Goal: Task Accomplishment & Management: Manage account settings

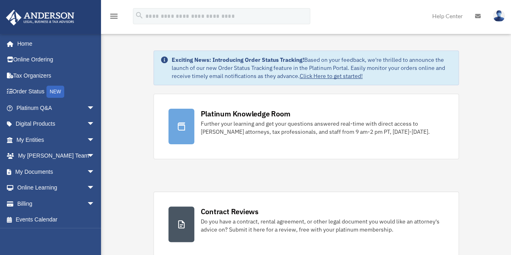
click at [499, 16] on img at bounding box center [499, 16] width 12 height 12
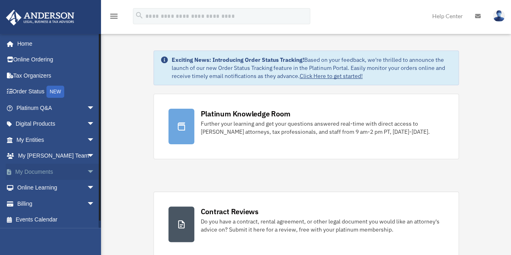
click at [33, 171] on link "My Documents arrow_drop_down" at bounding box center [56, 172] width 101 height 16
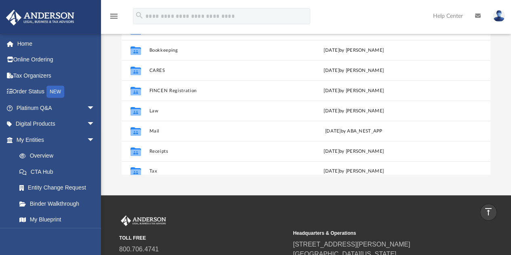
scroll to position [14, 0]
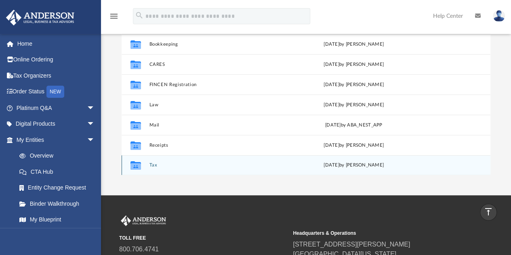
click at [136, 161] on icon "Collaborated Folder" at bounding box center [135, 165] width 13 height 13
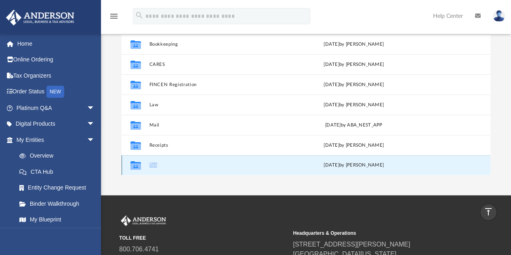
click at [136, 161] on icon "Collaborated Folder" at bounding box center [135, 165] width 13 height 13
click at [153, 164] on button "Tax" at bounding box center [216, 165] width 134 height 5
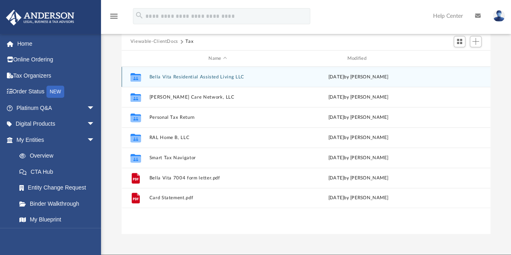
scroll to position [65, 0]
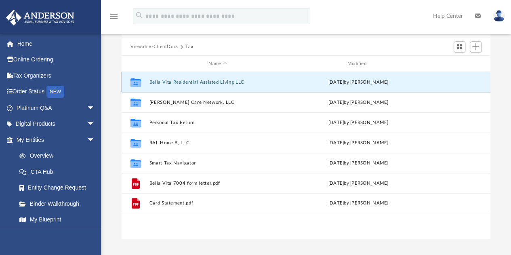
click at [162, 81] on button "Bella Vita Residential Assisted Living LLC" at bounding box center [217, 82] width 137 height 5
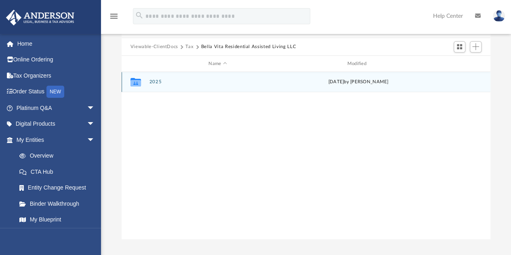
click at [139, 83] on icon "grid" at bounding box center [135, 83] width 10 height 6
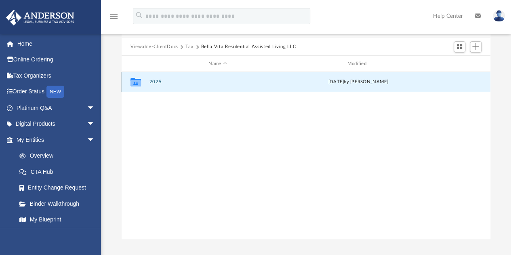
click at [139, 81] on icon "grid" at bounding box center [135, 83] width 10 height 6
click at [181, 85] on div "Collaborated Folder 2025 [DATE] by [PERSON_NAME]" at bounding box center [306, 82] width 369 height 20
click at [476, 46] on span "Add" at bounding box center [475, 46] width 7 height 7
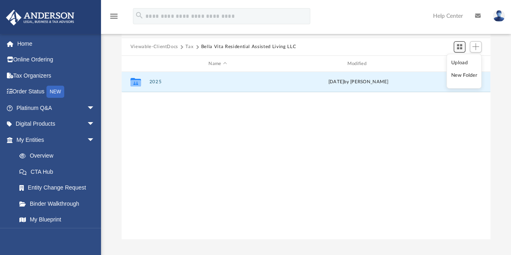
click at [462, 46] on span "Switch to Grid View" at bounding box center [459, 46] width 7 height 7
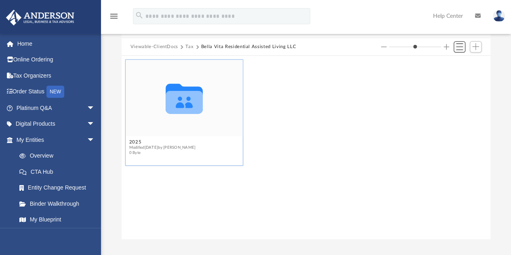
scroll to position [177, 363]
click at [342, 122] on div "Collaborated Folder 2025 Modified [DATE] by [PERSON_NAME] 0 Byte" at bounding box center [305, 113] width 365 height 110
click at [458, 46] on span "Switch to List View" at bounding box center [459, 46] width 7 height 7
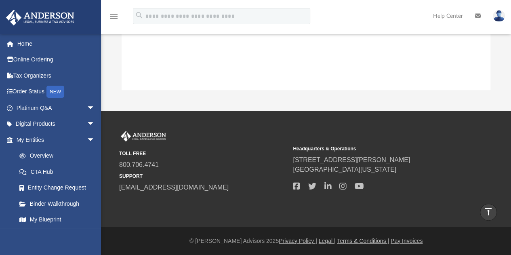
scroll to position [0, 0]
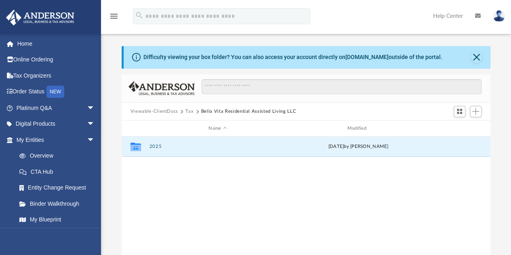
click at [188, 110] on button "Tax" at bounding box center [189, 111] width 8 height 7
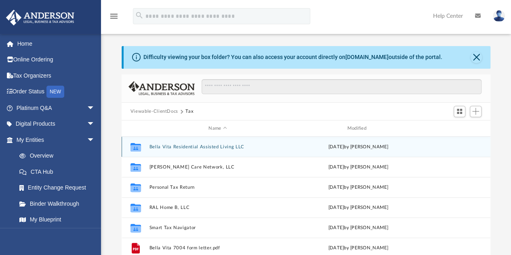
click at [134, 147] on icon "grid" at bounding box center [135, 147] width 10 height 8
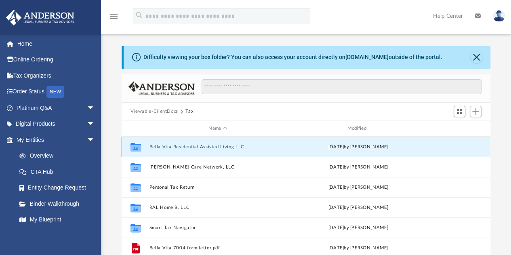
click at [153, 146] on button "Bella Vita Residential Assisted Living LLC" at bounding box center [217, 146] width 137 height 5
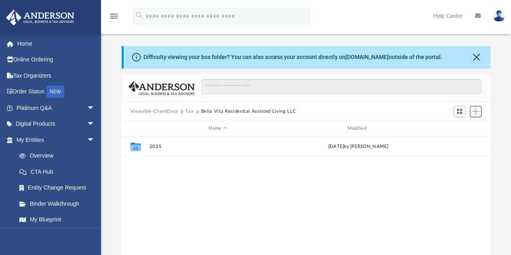
click at [476, 113] on span "Add" at bounding box center [475, 111] width 7 height 7
click at [460, 140] on li "New Folder" at bounding box center [464, 140] width 26 height 8
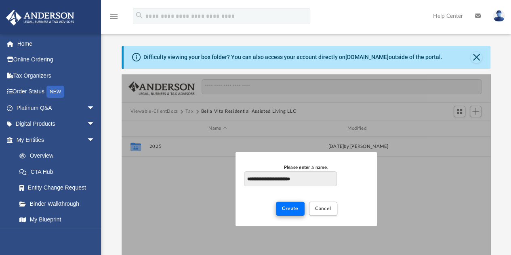
type input "**********"
click at [292, 206] on span "Create" at bounding box center [290, 208] width 17 height 5
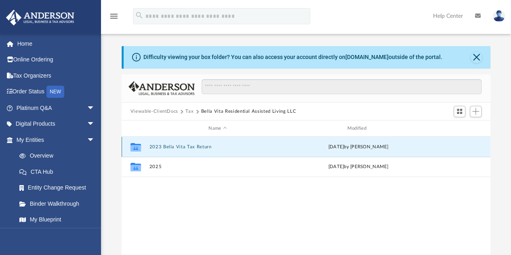
click at [162, 147] on button "2023 Bella Vita Tax Return" at bounding box center [217, 146] width 137 height 5
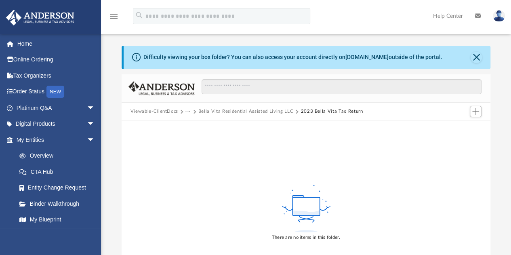
click at [244, 178] on div "There are no items in this folder." at bounding box center [306, 211] width 369 height 183
click at [294, 156] on div "There are no items in this folder." at bounding box center [306, 211] width 369 height 183
click at [310, 200] on rect at bounding box center [305, 206] width 27 height 18
click at [274, 111] on button "Bella Vita Residential Assisted Living LLC" at bounding box center [245, 111] width 95 height 7
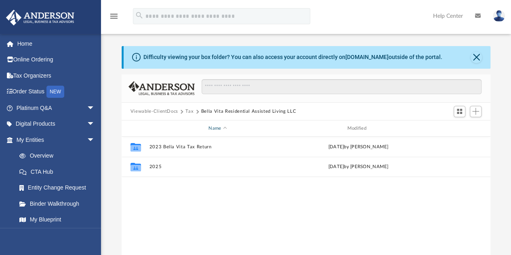
scroll to position [177, 363]
drag, startPoint x: 164, startPoint y: 143, endPoint x: 378, endPoint y: 194, distance: 220.2
click at [378, 194] on div "Collaborated Folder 2023 Bella Vita Tax Return [DATE] by [PERSON_NAME] Collabor…" at bounding box center [306, 220] width 369 height 168
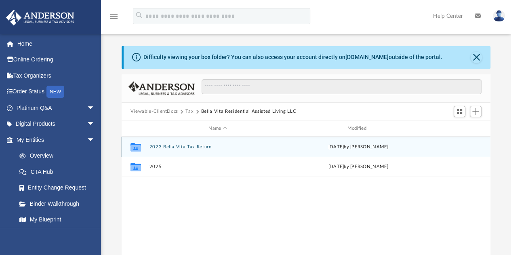
click at [187, 145] on button "2023 Bella Vita Tax Return" at bounding box center [217, 146] width 137 height 5
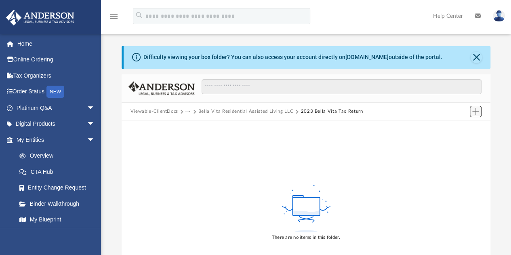
click at [474, 109] on span "Add" at bounding box center [475, 111] width 7 height 7
click at [455, 127] on li "Upload" at bounding box center [464, 127] width 26 height 8
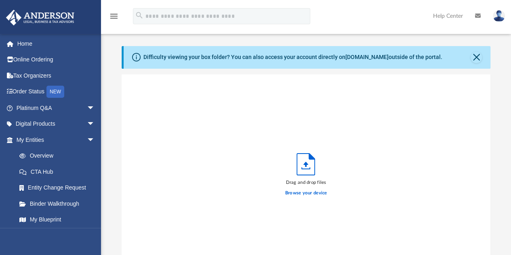
scroll to position [199, 363]
click at [289, 193] on label "Browse your device" at bounding box center [306, 192] width 42 height 7
click at [0, 0] on input "Browse your device" at bounding box center [0, 0] width 0 height 0
click at [295, 193] on label "Browse your device" at bounding box center [306, 192] width 42 height 7
click at [0, 0] on input "Browse your device" at bounding box center [0, 0] width 0 height 0
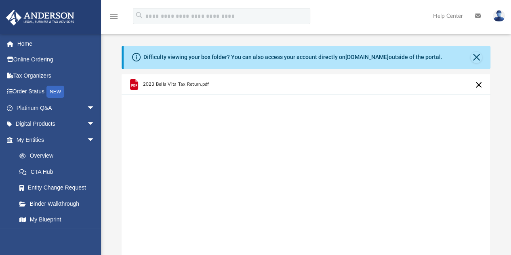
click at [147, 84] on span "2023 Bella Vita Tax Return.pdf" at bounding box center [176, 84] width 66 height 5
click at [170, 84] on span "2023 Bella Vita Tax Return.pdf" at bounding box center [176, 84] width 66 height 5
click at [193, 156] on div "2023 Bella Vita Tax Return.pdf" at bounding box center [306, 176] width 369 height 205
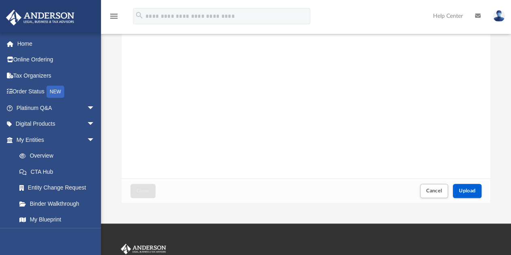
scroll to position [113, 0]
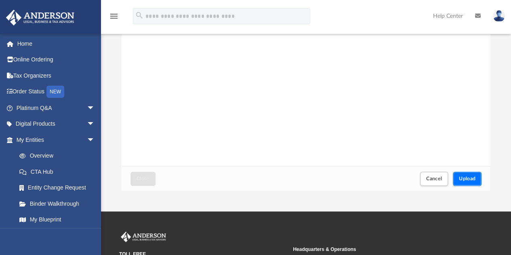
click at [464, 177] on span "Upload" at bounding box center [467, 178] width 17 height 5
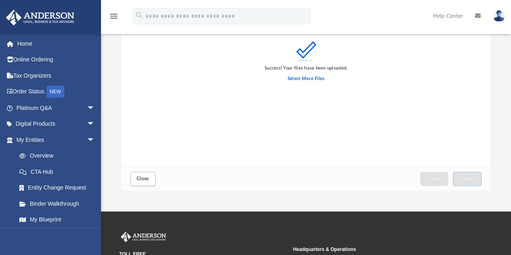
scroll to position [0, 0]
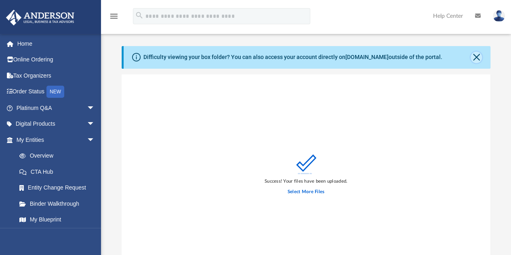
click at [475, 57] on button "Close" at bounding box center [475, 57] width 11 height 11
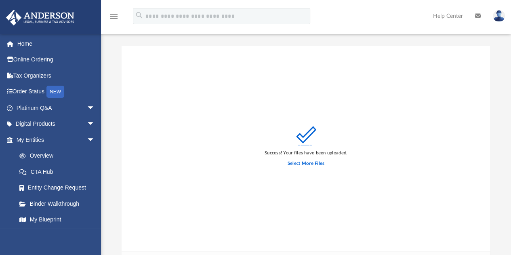
click at [182, 75] on div "Success! Your files have been uploaded. Select More Files" at bounding box center [306, 148] width 369 height 205
click at [187, 128] on div "Success! Your files have been uploaded. Select More Files" at bounding box center [306, 148] width 369 height 205
click at [298, 58] on div "Success! Your files have been uploaded. Select More Files" at bounding box center [306, 148] width 369 height 205
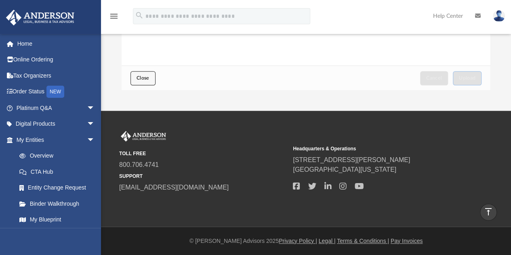
click at [141, 76] on span "Close" at bounding box center [142, 77] width 13 height 5
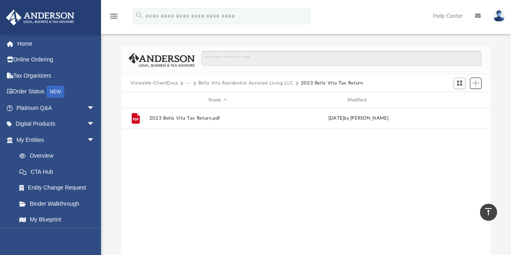
scroll to position [177, 363]
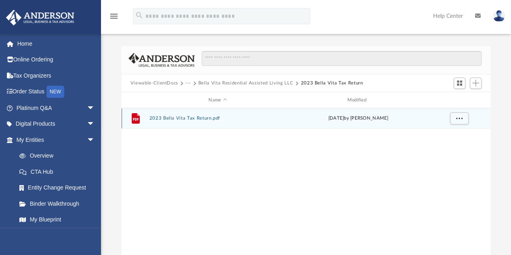
click at [170, 117] on button "2023 Bella Vita Tax Return.pdf" at bounding box center [217, 118] width 137 height 5
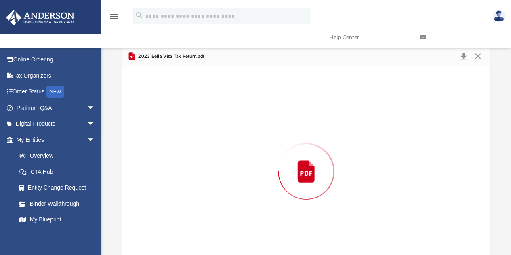
scroll to position [21, 0]
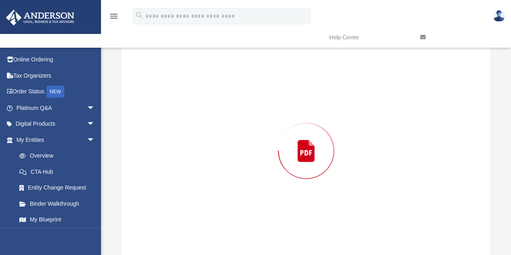
click at [170, 117] on div "Preview" at bounding box center [306, 150] width 369 height 208
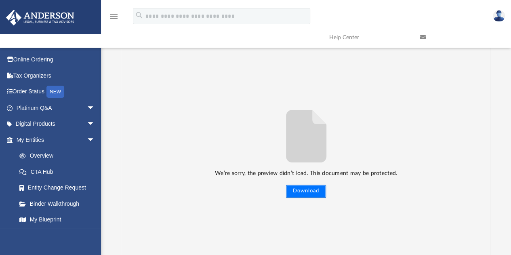
click at [303, 191] on button "Download" at bounding box center [306, 191] width 40 height 13
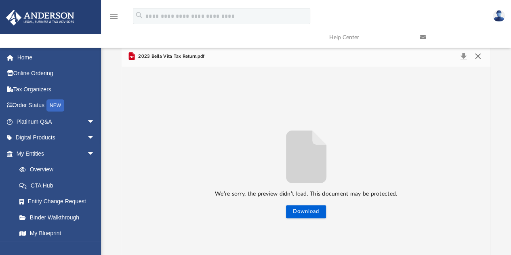
click at [478, 55] on button "Close" at bounding box center [477, 56] width 15 height 11
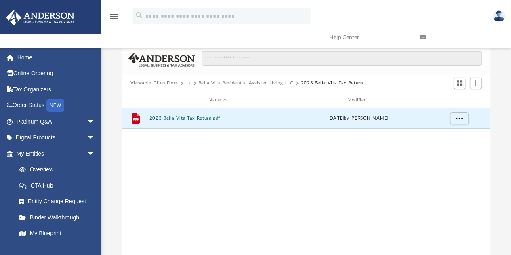
click at [262, 83] on button "Bella Vita Residential Assisted Living LLC" at bounding box center [245, 83] width 95 height 7
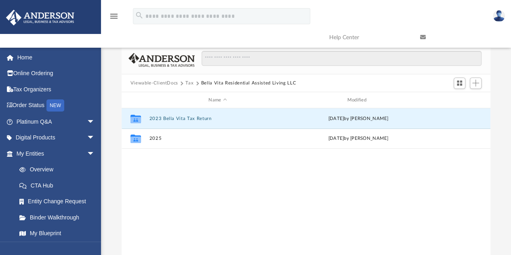
drag, startPoint x: 156, startPoint y: 118, endPoint x: 355, endPoint y: 158, distance: 203.4
click at [355, 158] on div "Collaborated Folder 2023 Bella Vita Tax Return [DATE] by [PERSON_NAME] Collabor…" at bounding box center [306, 192] width 369 height 168
click at [166, 227] on div "Collaborated Folder 2023 Bella Vita Tax Return [DATE] by [PERSON_NAME] Collabor…" at bounding box center [306, 192] width 369 height 168
click at [474, 84] on span "Add" at bounding box center [475, 83] width 7 height 7
click at [457, 112] on li "New Folder" at bounding box center [464, 111] width 26 height 8
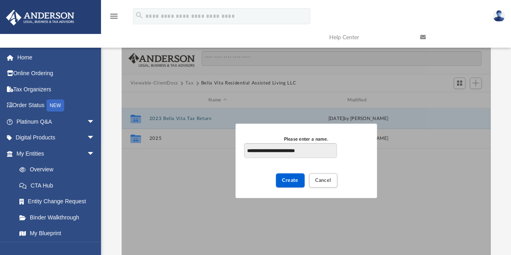
click at [260, 150] on input "**********" at bounding box center [290, 150] width 92 height 15
type input "**********"
click at [292, 179] on span "Create" at bounding box center [290, 180] width 17 height 5
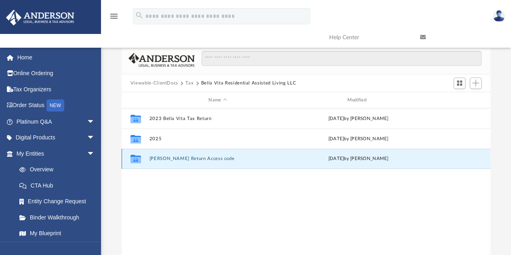
click at [174, 159] on button "[PERSON_NAME] Return Access code" at bounding box center [217, 158] width 137 height 5
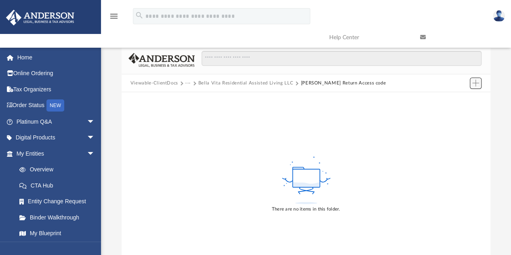
click at [473, 82] on span "Add" at bounding box center [475, 83] width 7 height 7
click at [458, 99] on li "Upload" at bounding box center [464, 99] width 26 height 8
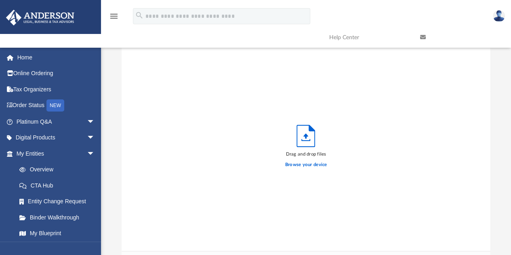
scroll to position [199, 363]
click at [307, 166] on label "Browse your device" at bounding box center [306, 164] width 42 height 7
click at [0, 0] on input "Browse your device" at bounding box center [0, 0] width 0 height 0
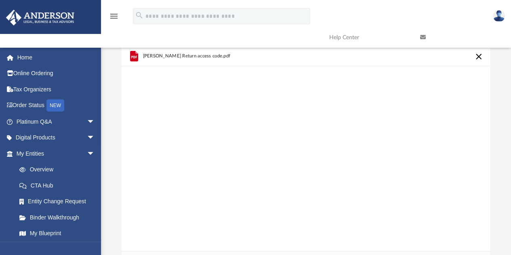
scroll to position [185, 0]
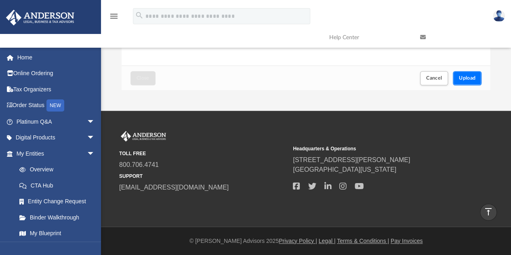
click at [463, 77] on span "Upload" at bounding box center [467, 77] width 17 height 5
click at [140, 80] on button "Close" at bounding box center [142, 78] width 25 height 14
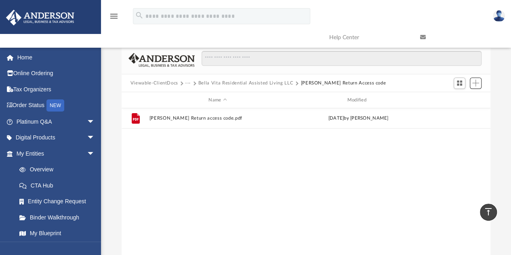
scroll to position [177, 363]
click at [253, 83] on button "Bella Vita Residential Assisted Living LLC" at bounding box center [245, 83] width 95 height 7
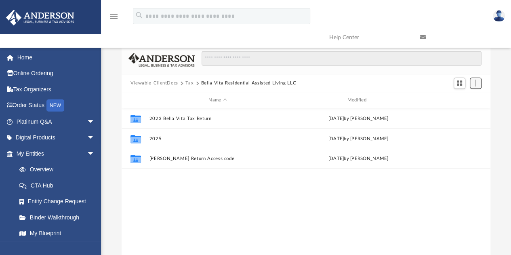
click at [475, 83] on span "Add" at bounding box center [475, 83] width 7 height 7
click at [457, 112] on li "New Folder" at bounding box center [464, 111] width 26 height 8
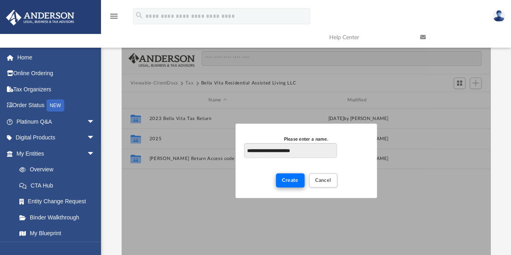
type input "**********"
click at [289, 178] on span "Create" at bounding box center [290, 180] width 17 height 5
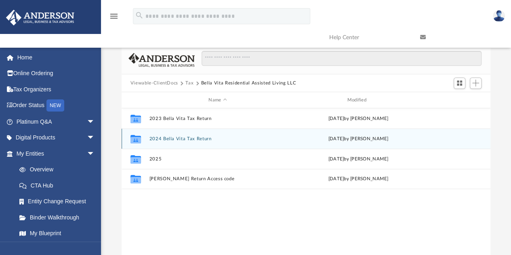
click at [137, 138] on icon "grid" at bounding box center [135, 140] width 10 height 6
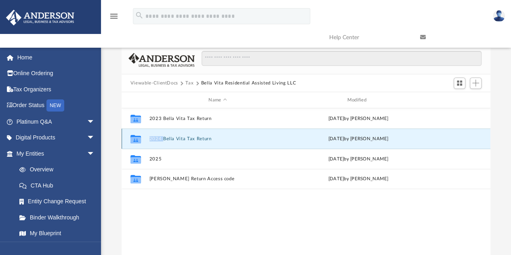
click at [201, 137] on button "2024 Bella Vita Tax Return" at bounding box center [217, 138] width 137 height 5
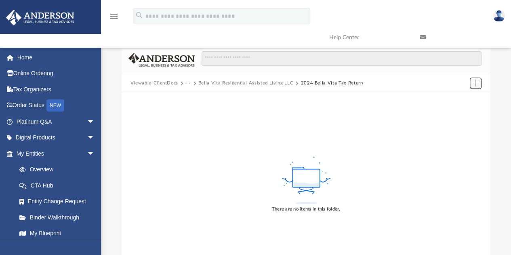
click at [475, 82] on span "Add" at bounding box center [475, 83] width 7 height 7
click at [457, 99] on li "Upload" at bounding box center [464, 99] width 26 height 8
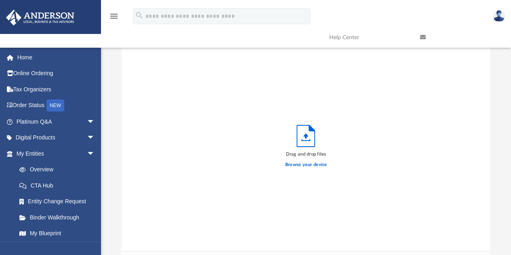
scroll to position [199, 363]
click at [304, 166] on label "Browse your device" at bounding box center [306, 164] width 42 height 7
click at [0, 0] on input "Browse your device" at bounding box center [0, 0] width 0 height 0
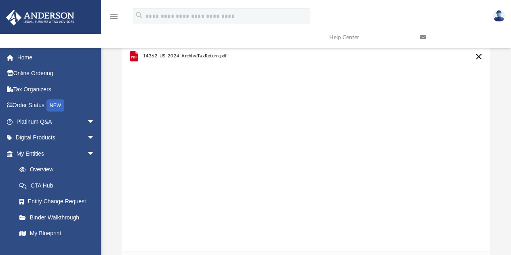
scroll to position [185, 0]
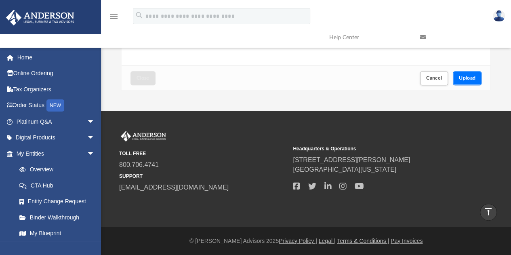
click at [465, 79] on span "Upload" at bounding box center [467, 77] width 17 height 5
click at [465, 79] on div "Upload" at bounding box center [465, 77] width 1 height 5
click at [144, 76] on span "Close" at bounding box center [142, 77] width 13 height 5
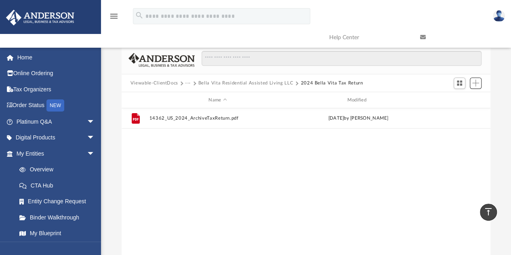
scroll to position [177, 363]
click at [274, 83] on button "Bella Vita Residential Assisted Living LLC" at bounding box center [245, 83] width 95 height 7
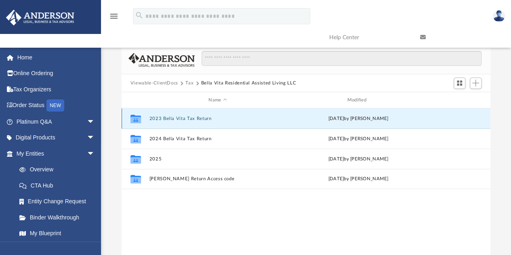
click at [180, 117] on button "2023 Bella Vita Tax Return" at bounding box center [217, 118] width 137 height 5
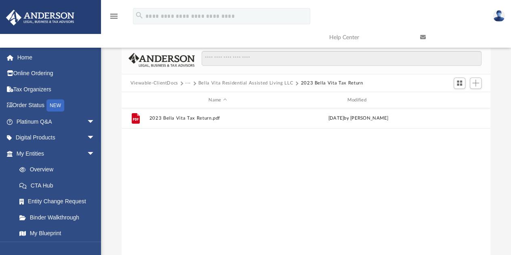
click at [255, 80] on button "Bella Vita Residential Assisted Living LLC" at bounding box center [245, 83] width 95 height 7
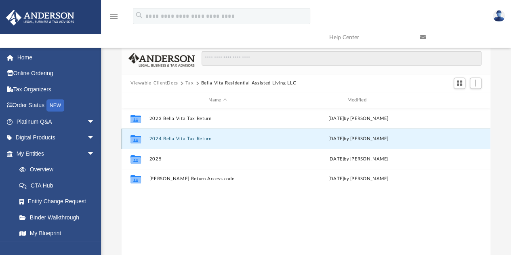
click at [178, 138] on button "2024 Bella Vita Tax Return" at bounding box center [217, 138] width 137 height 5
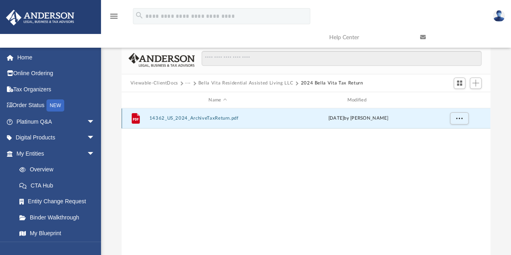
click at [170, 116] on button "14362_US_2024_ArchiveTaxReturn.pdf" at bounding box center [217, 118] width 137 height 5
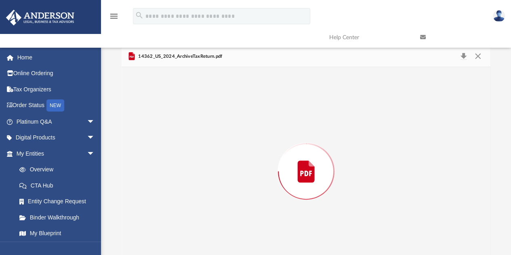
scroll to position [21, 0]
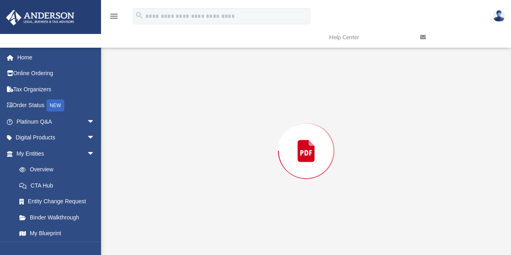
click at [170, 116] on div "Preview" at bounding box center [306, 150] width 369 height 208
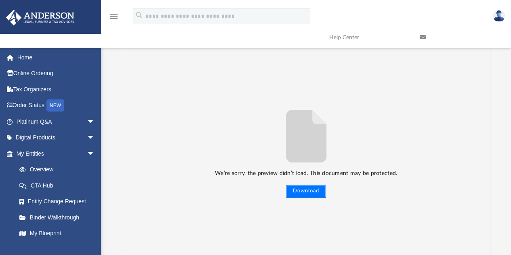
click at [312, 189] on button "Download" at bounding box center [306, 191] width 40 height 13
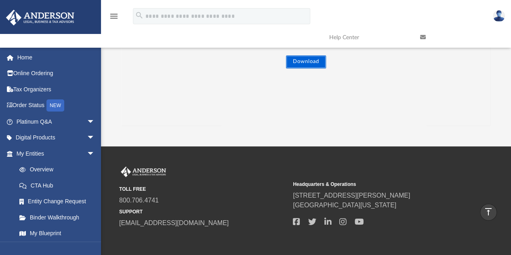
scroll to position [0, 0]
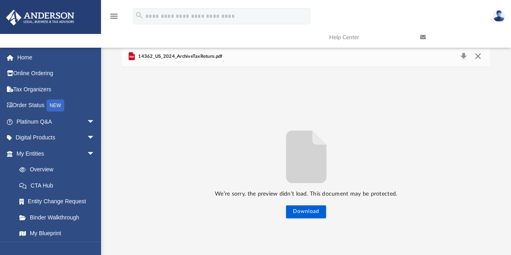
click at [480, 57] on button "Close" at bounding box center [477, 56] width 15 height 11
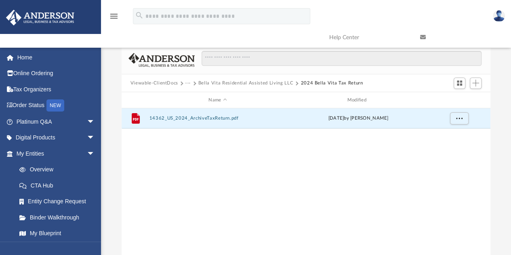
click at [271, 82] on button "Bella Vita Residential Assisted Living LLC" at bounding box center [245, 83] width 95 height 7
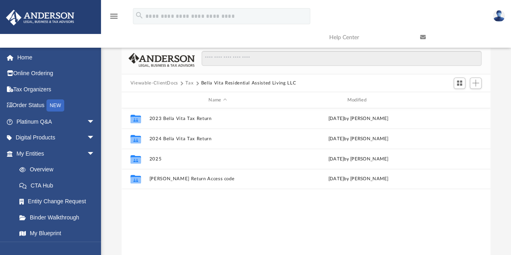
click at [189, 83] on button "Tax" at bounding box center [189, 83] width 8 height 7
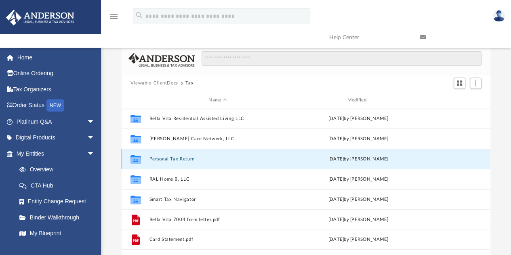
click at [160, 160] on button "Personal Tax Return" at bounding box center [217, 158] width 137 height 5
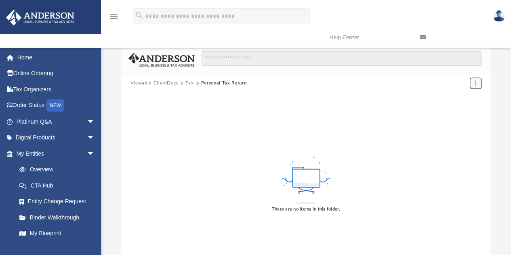
click at [476, 80] on span "Add" at bounding box center [475, 83] width 7 height 7
click at [456, 111] on li "New Folder" at bounding box center [464, 111] width 26 height 8
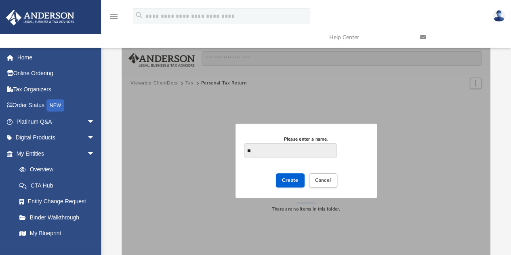
type input "*"
type input "**********"
click at [288, 178] on span "Create" at bounding box center [290, 180] width 17 height 5
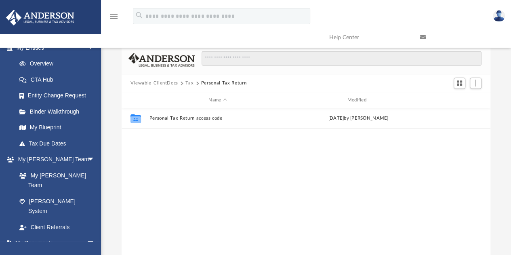
scroll to position [256, 0]
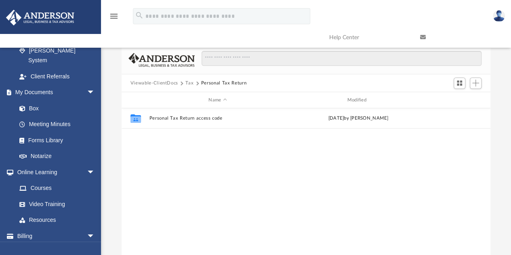
drag, startPoint x: 145, startPoint y: 176, endPoint x: 13, endPoint y: 268, distance: 160.7
click at [13, 254] on html "X Get a chance to win 6 months of Platinum for free just by filling out this su…" at bounding box center [255, 220] width 511 height 440
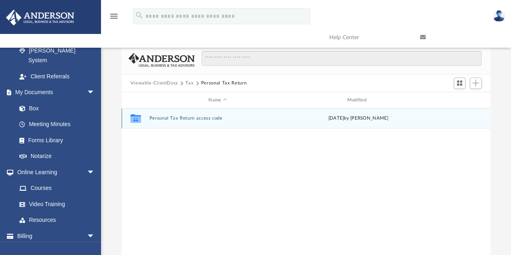
click at [154, 116] on button "Personal Tax Return access code" at bounding box center [217, 118] width 137 height 5
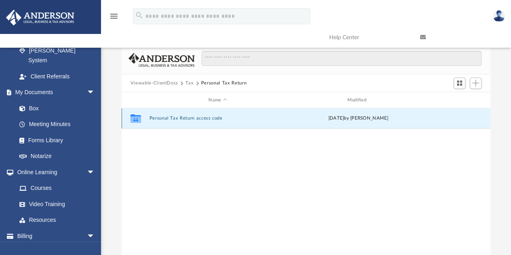
click at [154, 116] on button "Personal Tax Return access code" at bounding box center [217, 118] width 137 height 5
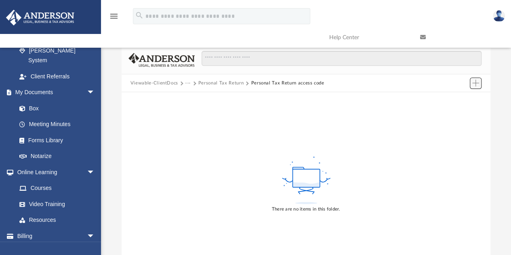
click at [472, 78] on button "Add" at bounding box center [476, 83] width 12 height 11
click at [455, 99] on li "Upload" at bounding box center [464, 99] width 26 height 8
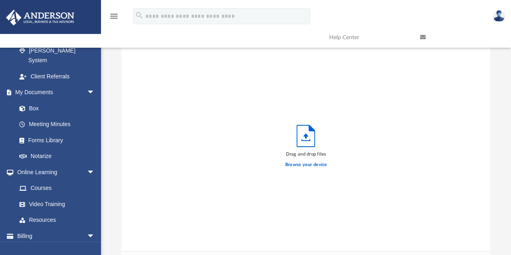
scroll to position [199, 363]
click at [304, 162] on label "Browse your device" at bounding box center [306, 164] width 42 height 7
click at [0, 0] on input "Browse your device" at bounding box center [0, 0] width 0 height 0
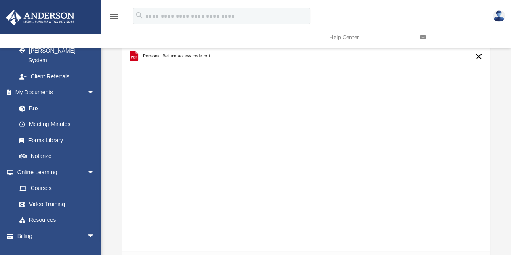
click at [475, 55] on button "Cancel this upload" at bounding box center [479, 57] width 10 height 10
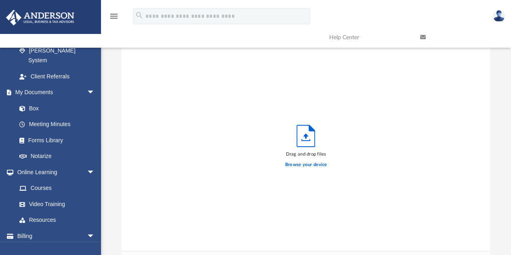
scroll to position [185, 0]
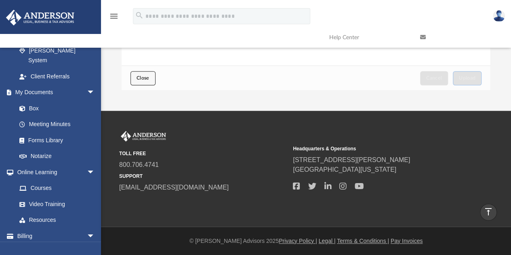
click at [140, 78] on span "Close" at bounding box center [142, 77] width 13 height 5
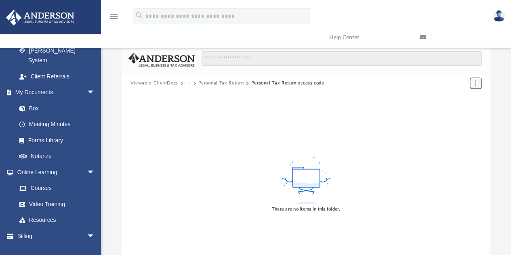
click at [474, 80] on span "Add" at bounding box center [475, 83] width 7 height 7
click at [457, 98] on li "Upload" at bounding box center [464, 99] width 26 height 8
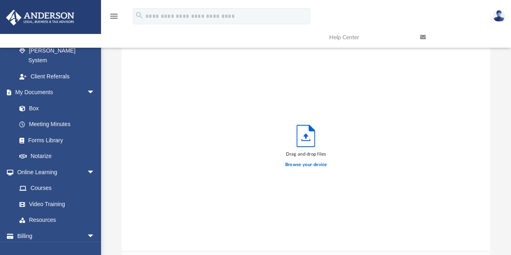
scroll to position [199, 363]
click at [295, 164] on label "Browse your device" at bounding box center [306, 164] width 42 height 7
click at [0, 0] on input "Browse your device" at bounding box center [0, 0] width 0 height 0
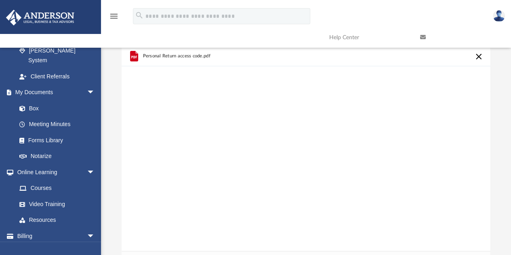
scroll to position [185, 0]
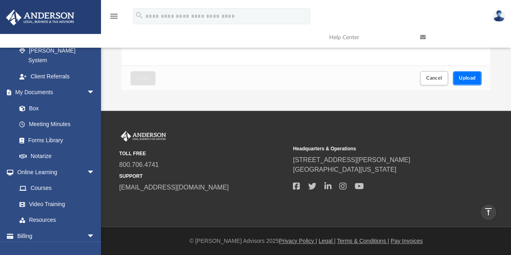
click at [472, 76] on span "Upload" at bounding box center [467, 77] width 17 height 5
click at [143, 74] on button "Close" at bounding box center [142, 78] width 25 height 14
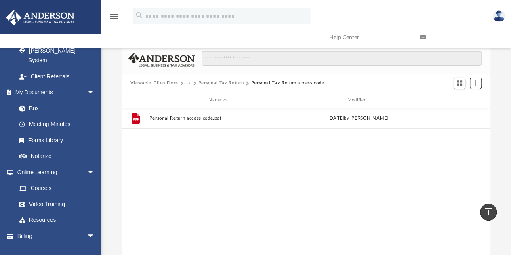
scroll to position [177, 363]
click at [208, 81] on button "Personal Tax Return" at bounding box center [220, 83] width 45 height 7
click at [189, 83] on button "Tax" at bounding box center [189, 83] width 8 height 7
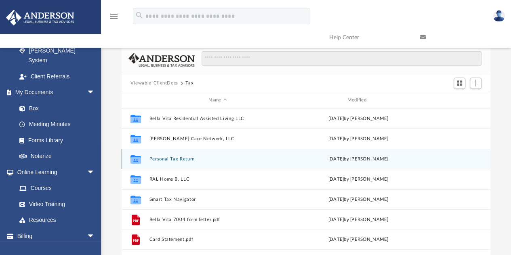
click at [138, 158] on icon "grid" at bounding box center [135, 160] width 10 height 6
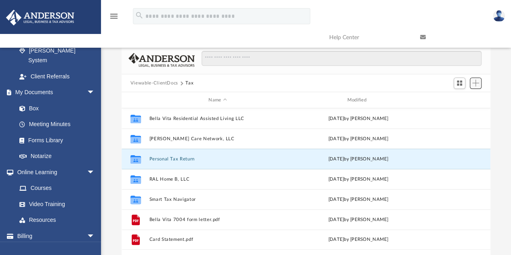
click at [476, 84] on span "Add" at bounding box center [475, 83] width 7 height 7
click at [182, 159] on button "Personal Tax Return" at bounding box center [217, 158] width 137 height 5
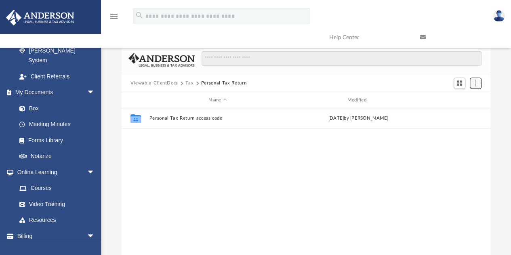
click at [473, 82] on span "Add" at bounding box center [475, 83] width 7 height 7
click at [458, 112] on li "New Folder" at bounding box center [464, 111] width 26 height 8
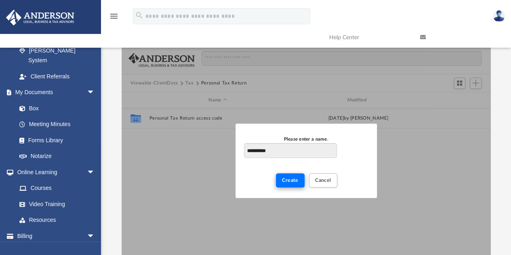
type input "**********"
click at [295, 180] on span "Create" at bounding box center [290, 180] width 17 height 5
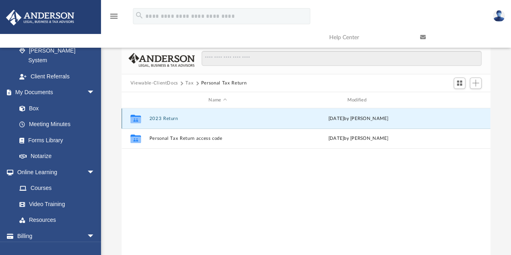
click at [169, 117] on button "2023 Return" at bounding box center [217, 118] width 137 height 5
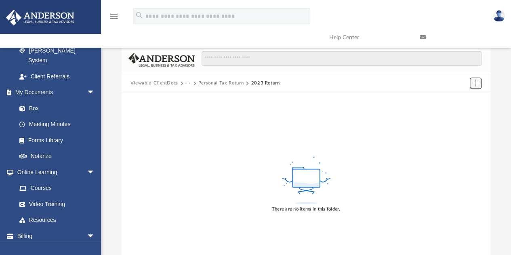
click at [474, 85] on span "Add" at bounding box center [475, 83] width 7 height 7
click at [451, 98] on li "Upload" at bounding box center [464, 99] width 26 height 8
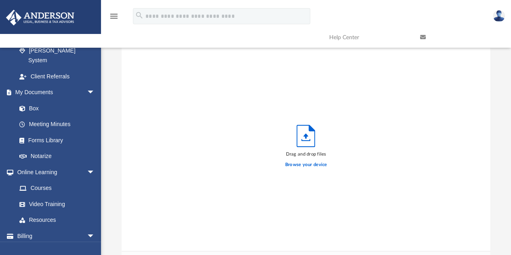
scroll to position [199, 363]
click at [291, 163] on label "Browse your device" at bounding box center [306, 164] width 42 height 7
click at [0, 0] on input "Browse your device" at bounding box center [0, 0] width 0 height 0
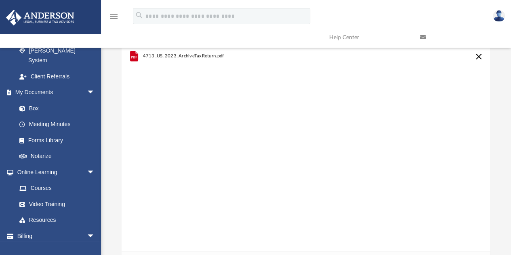
scroll to position [185, 0]
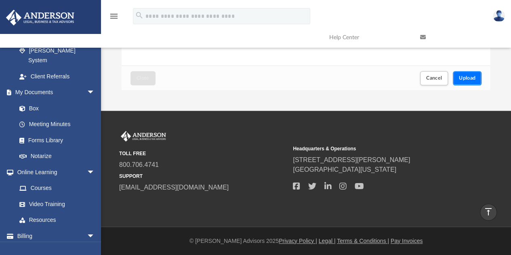
click at [463, 80] on span "Upload" at bounding box center [467, 77] width 17 height 5
click at [143, 80] on span "Close" at bounding box center [142, 77] width 13 height 5
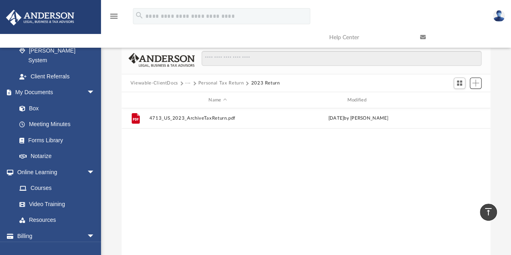
scroll to position [177, 363]
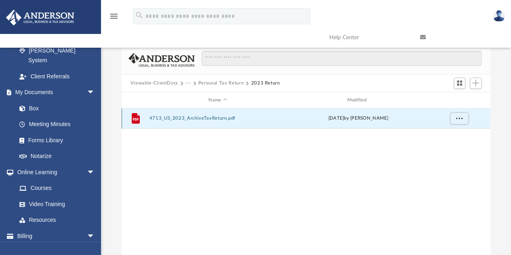
click at [153, 117] on button "4713_US_2023_ArchiveTaxReturn.pdf" at bounding box center [217, 118] width 137 height 5
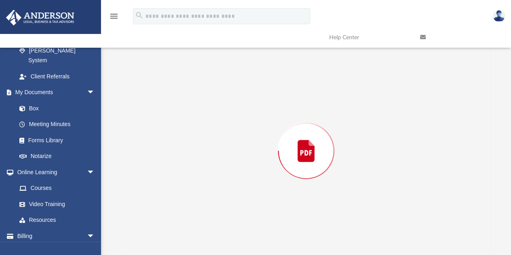
click at [153, 117] on div "Preview" at bounding box center [306, 150] width 369 height 208
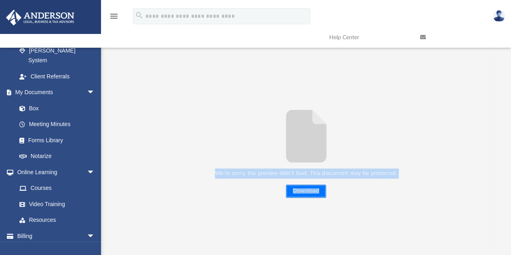
click at [297, 191] on button "Download" at bounding box center [306, 191] width 40 height 13
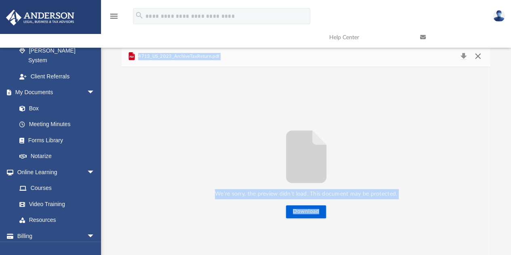
click at [477, 57] on button "Close" at bounding box center [477, 56] width 15 height 11
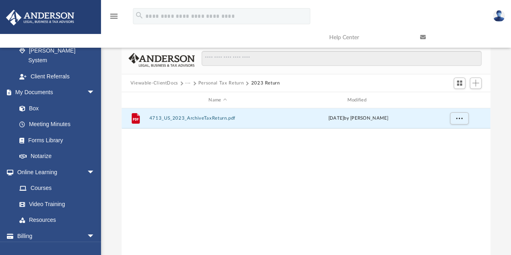
click at [208, 80] on button "Personal Tax Return" at bounding box center [220, 83] width 45 height 7
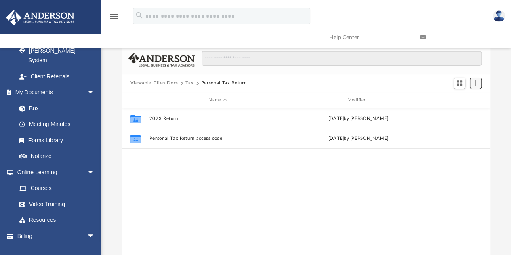
click at [474, 82] on span "Add" at bounding box center [475, 83] width 7 height 7
click at [457, 113] on li "New Folder" at bounding box center [464, 111] width 26 height 8
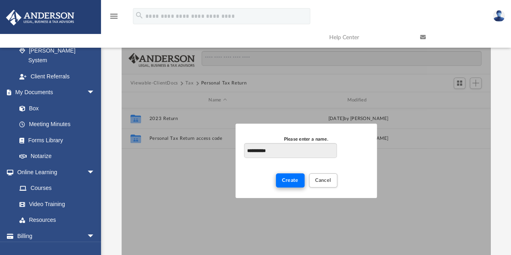
type input "**********"
click at [292, 179] on span "Create" at bounding box center [290, 180] width 17 height 5
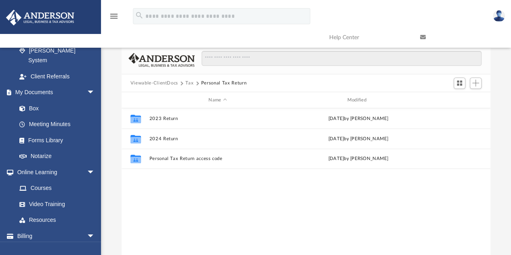
click at [370, 205] on div "Collaborated Folder 2023 Return [DATE] by [PERSON_NAME] Collaborated Folder 202…" at bounding box center [306, 192] width 369 height 168
click at [179, 226] on div "Collaborated Folder 2023 Return [DATE] by [PERSON_NAME] Collaborated Folder 202…" at bounding box center [306, 192] width 369 height 168
click at [151, 219] on div "Collaborated Folder 2023 Return [DATE] by [PERSON_NAME] Collaborated Folder 202…" at bounding box center [306, 192] width 369 height 168
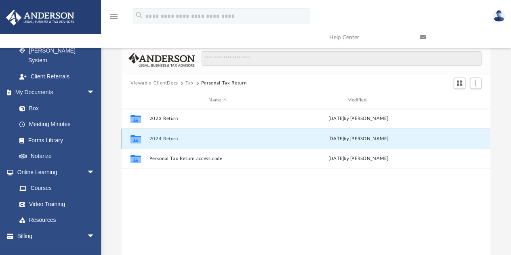
click at [160, 138] on button "2024 Return" at bounding box center [217, 138] width 137 height 5
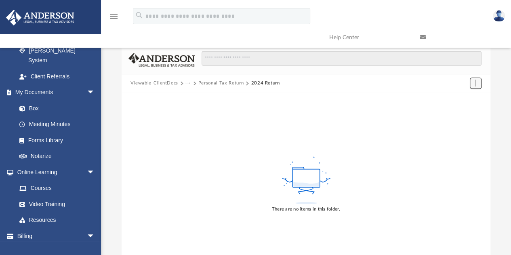
click at [475, 82] on span "Add" at bounding box center [475, 83] width 7 height 7
click at [457, 97] on li "Upload" at bounding box center [464, 99] width 26 height 8
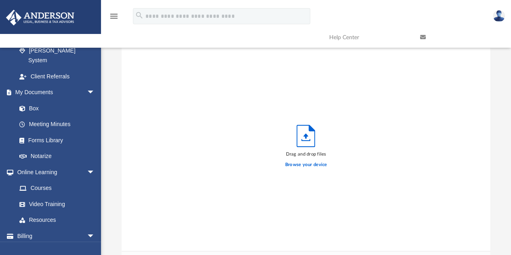
scroll to position [199, 363]
click at [308, 164] on label "Browse your device" at bounding box center [306, 164] width 42 height 7
click at [0, 0] on input "Browse your device" at bounding box center [0, 0] width 0 height 0
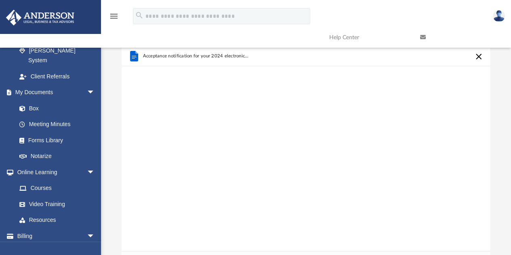
scroll to position [185, 0]
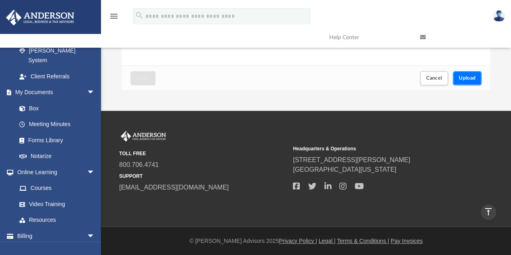
click at [465, 75] on span "Upload" at bounding box center [467, 77] width 17 height 5
click at [145, 75] on button "Close" at bounding box center [142, 78] width 25 height 14
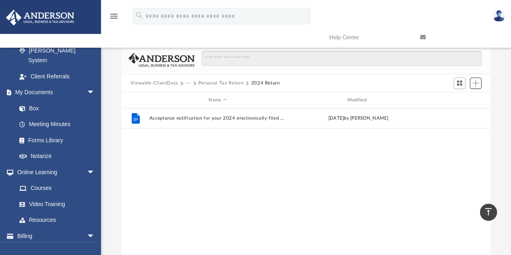
scroll to position [177, 363]
click at [208, 84] on button "Personal Tax Return" at bounding box center [220, 83] width 45 height 7
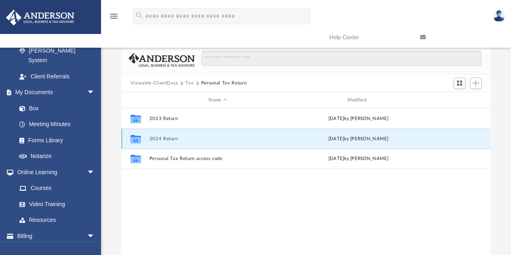
click at [165, 139] on button "2024 Return" at bounding box center [217, 138] width 137 height 5
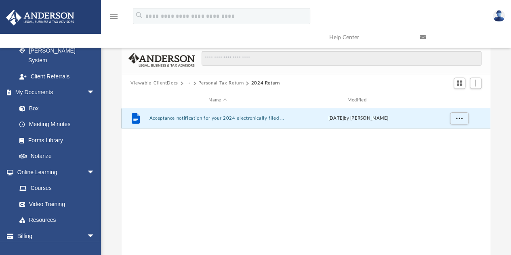
click at [160, 119] on button "Acceptance notification for your 2024 electronically filed extension.msg" at bounding box center [217, 118] width 137 height 5
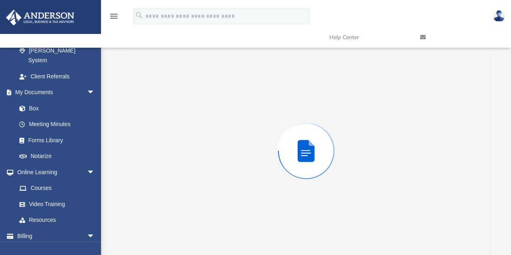
click at [160, 119] on div "Preview" at bounding box center [306, 150] width 369 height 208
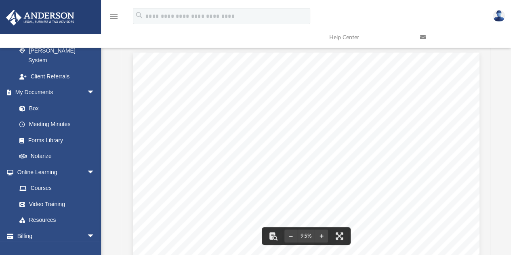
click at [484, 209] on div "Scroll to top vertical_align_top" at bounding box center [488, 211] width 17 height 17
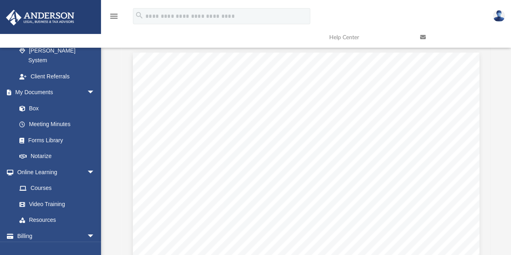
scroll to position [185, 0]
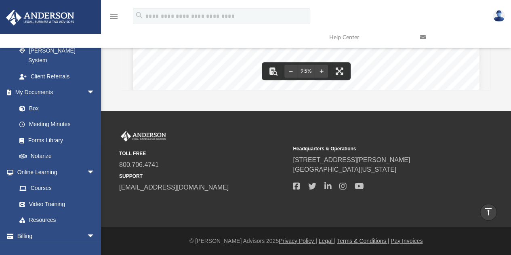
click at [480, 78] on div "Acceptance notification for your 2024 electronically filed extension From [EMAI…" at bounding box center [306, 112] width 369 height 461
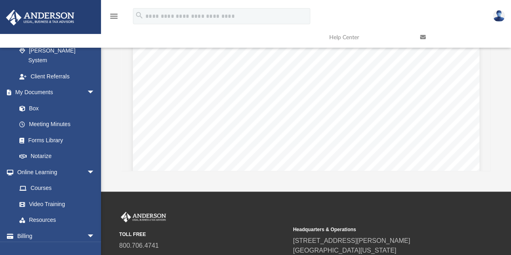
scroll to position [0, 0]
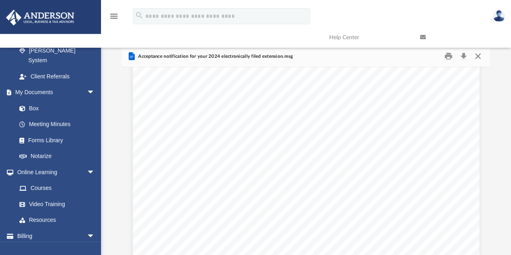
click at [478, 55] on button "Close" at bounding box center [477, 56] width 15 height 13
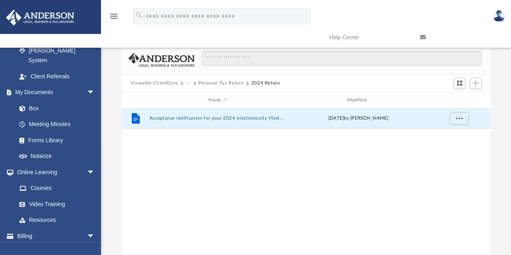
click at [497, 11] on img at bounding box center [499, 16] width 12 height 12
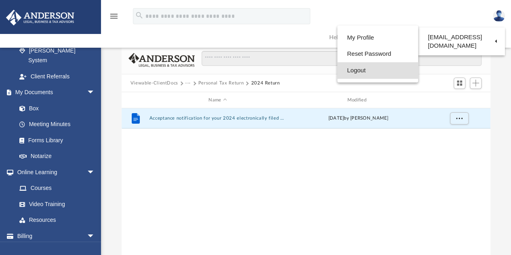
click at [383, 71] on link "Logout" at bounding box center [377, 70] width 81 height 17
